Goal: Task Accomplishment & Management: Manage account settings

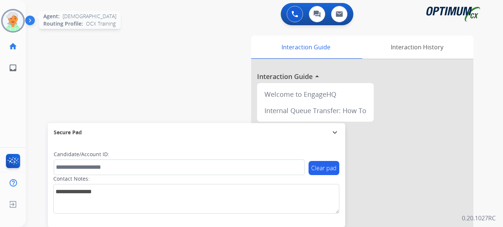
click at [11, 19] on img at bounding box center [13, 20] width 21 height 21
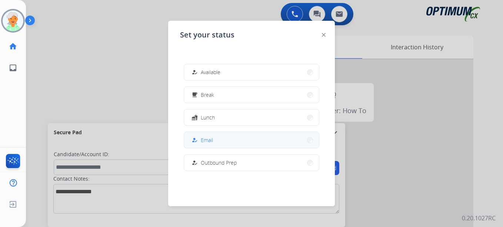
click at [208, 143] on span "Email" at bounding box center [207, 140] width 12 height 8
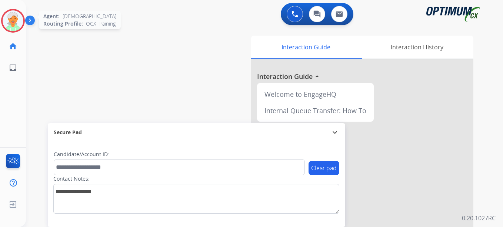
drag, startPoint x: 10, startPoint y: 27, endPoint x: 15, endPoint y: 27, distance: 4.8
click at [11, 27] on img at bounding box center [13, 20] width 21 height 21
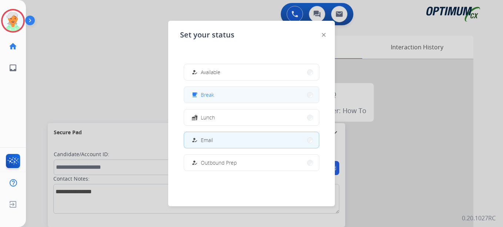
click at [241, 98] on button "free_breakfast Break" at bounding box center [251, 95] width 135 height 16
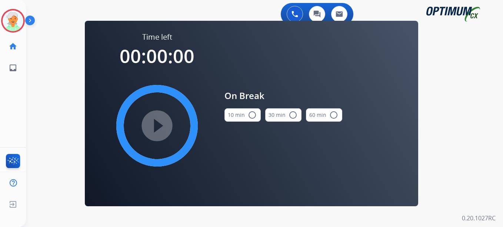
click at [251, 116] on mat-icon "radio_button_unchecked" at bounding box center [252, 114] width 9 height 9
click at [161, 123] on mat-icon "play_circle_filled" at bounding box center [156, 125] width 9 height 9
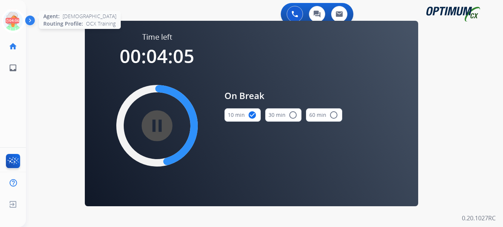
click at [19, 17] on icon at bounding box center [13, 21] width 24 height 24
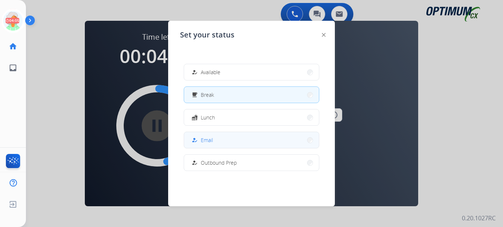
click at [227, 140] on button "how_to_reg Email" at bounding box center [251, 140] width 135 height 16
